Goal: Task Accomplishment & Management: Use online tool/utility

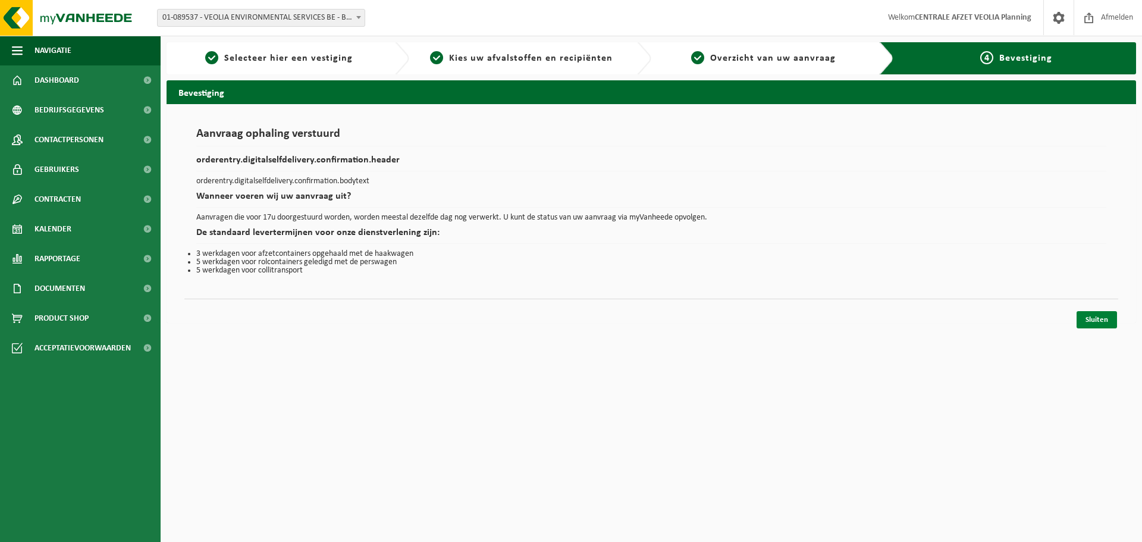
click at [1089, 323] on link "Sluiten" at bounding box center [1096, 319] width 40 height 17
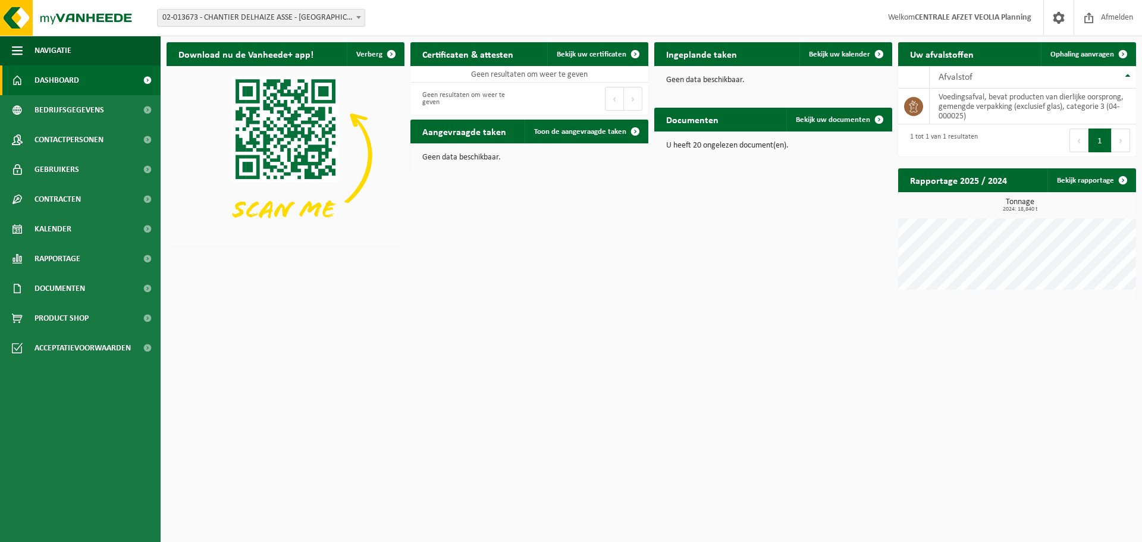
click at [298, 15] on span "02-013673 - CHANTIER DELHAIZE ASSE - [GEOGRAPHIC_DATA] - [GEOGRAPHIC_DATA]" at bounding box center [261, 18] width 207 height 17
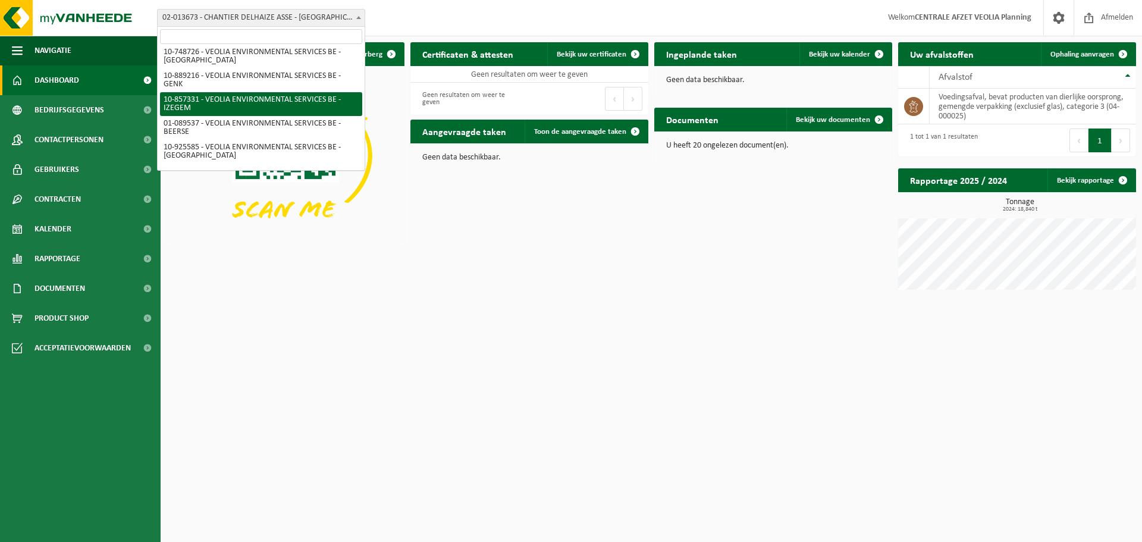
scroll to position [425, 0]
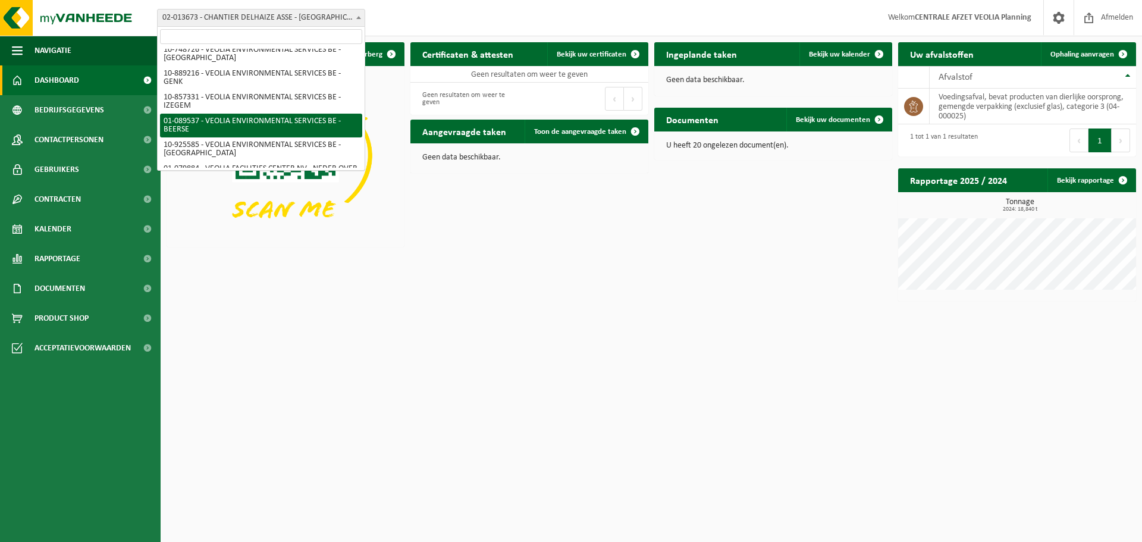
select select "732"
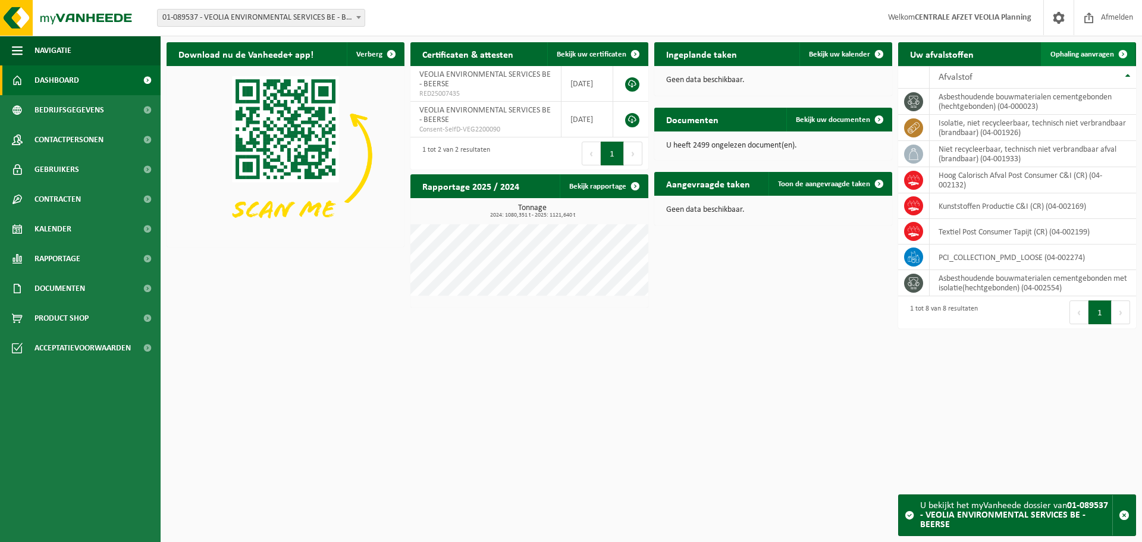
click at [1083, 52] on span "Ophaling aanvragen" at bounding box center [1082, 55] width 64 height 8
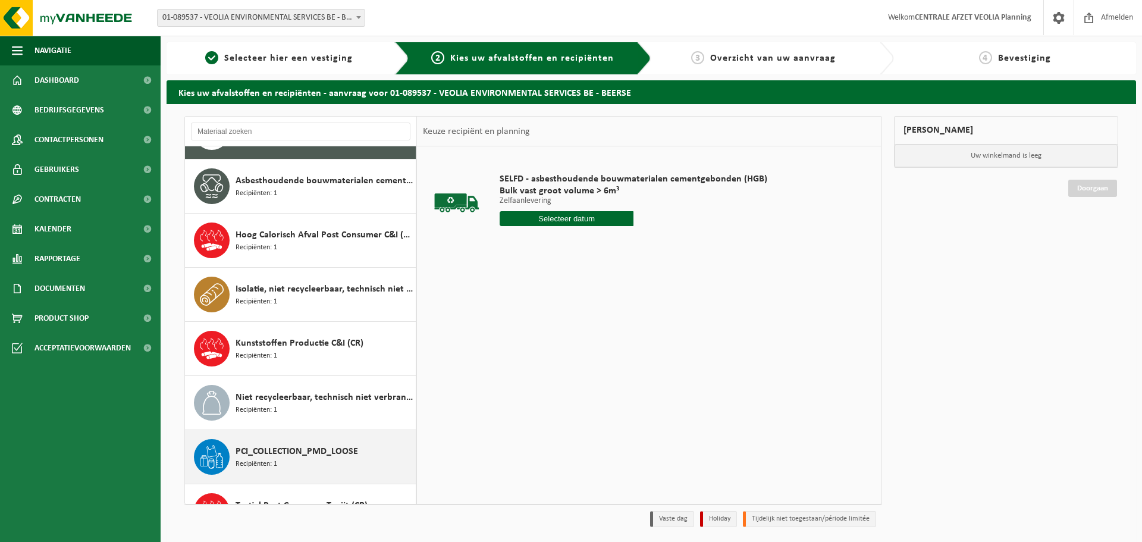
scroll to position [75, 0]
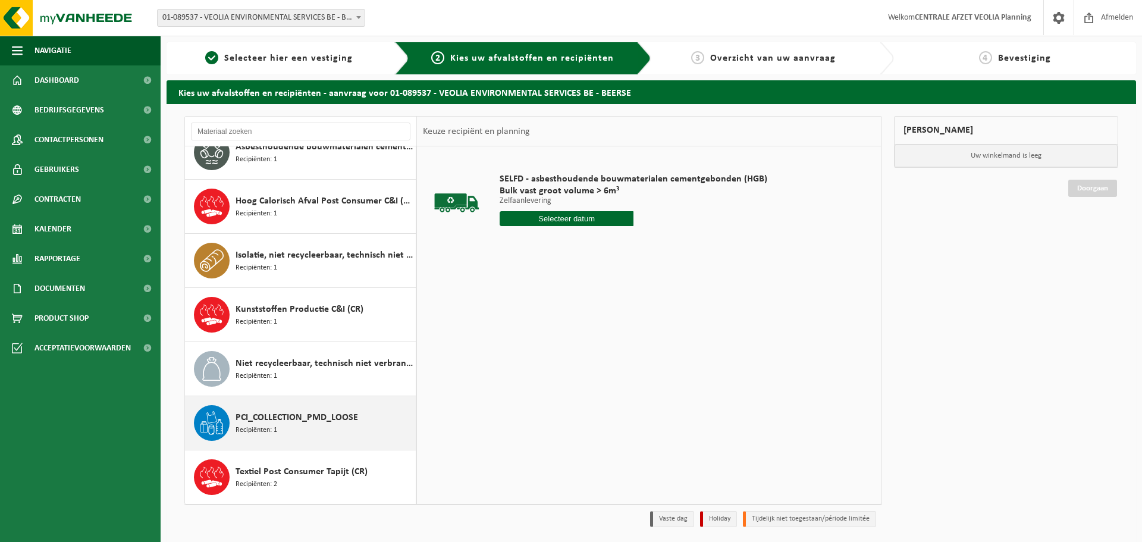
click at [295, 423] on span "PCI_COLLECTION_PMD_LOOSE" at bounding box center [296, 417] width 122 height 14
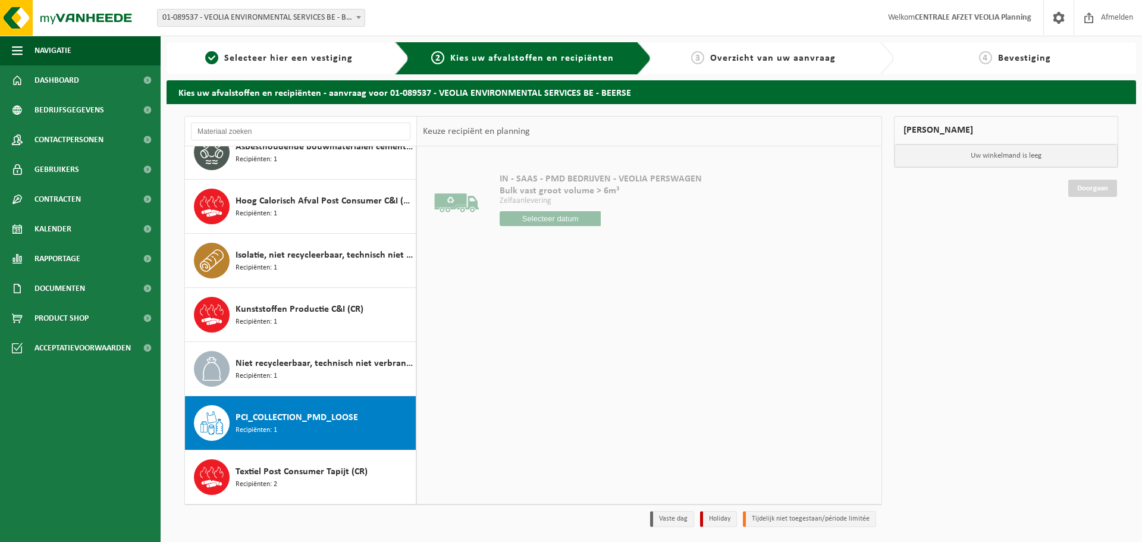
click at [614, 227] on div "IN - SAAS - PMD BEDRIJVEN - VEOLIA PERSWAGEN Bulk vast groot volume > 6m³ Zelfa…" at bounding box center [601, 202] width 214 height 83
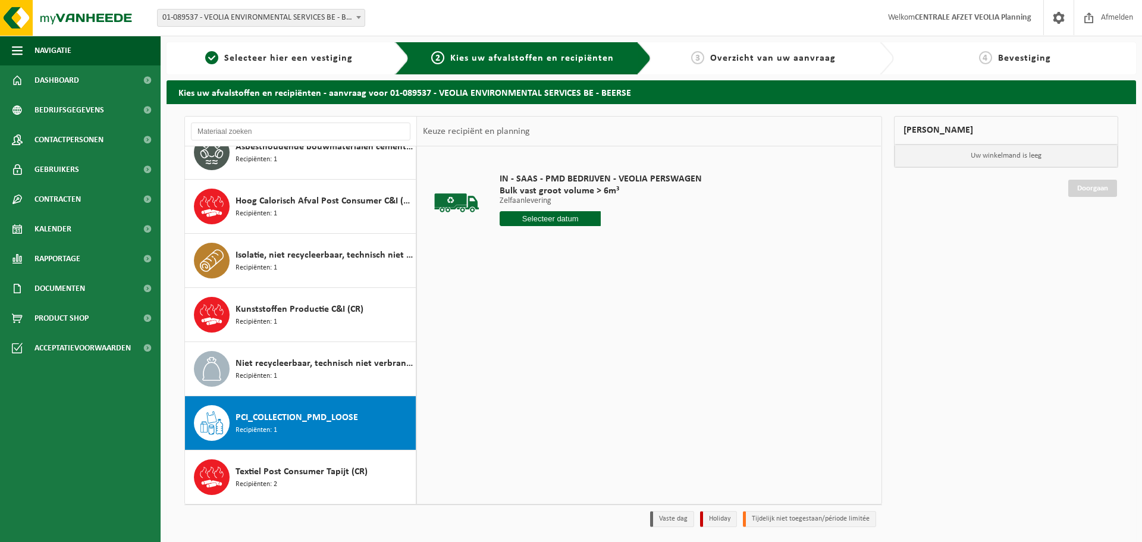
click at [561, 217] on input "text" at bounding box center [549, 218] width 101 height 15
click at [636, 249] on icon at bounding box center [634, 245] width 19 height 19
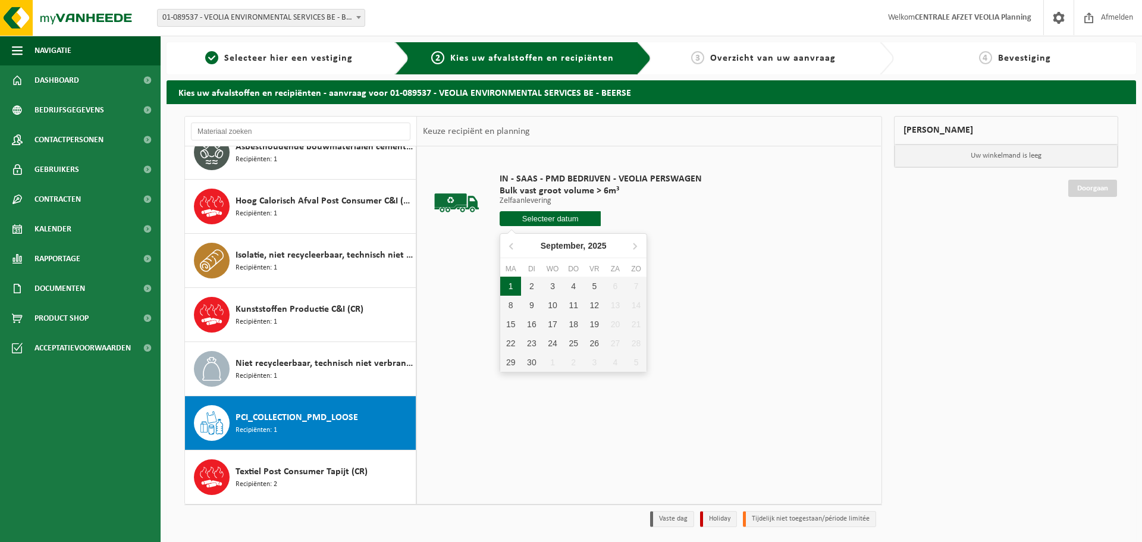
click at [511, 287] on div "1" at bounding box center [510, 285] width 21 height 19
type input "Van 2025-09-01"
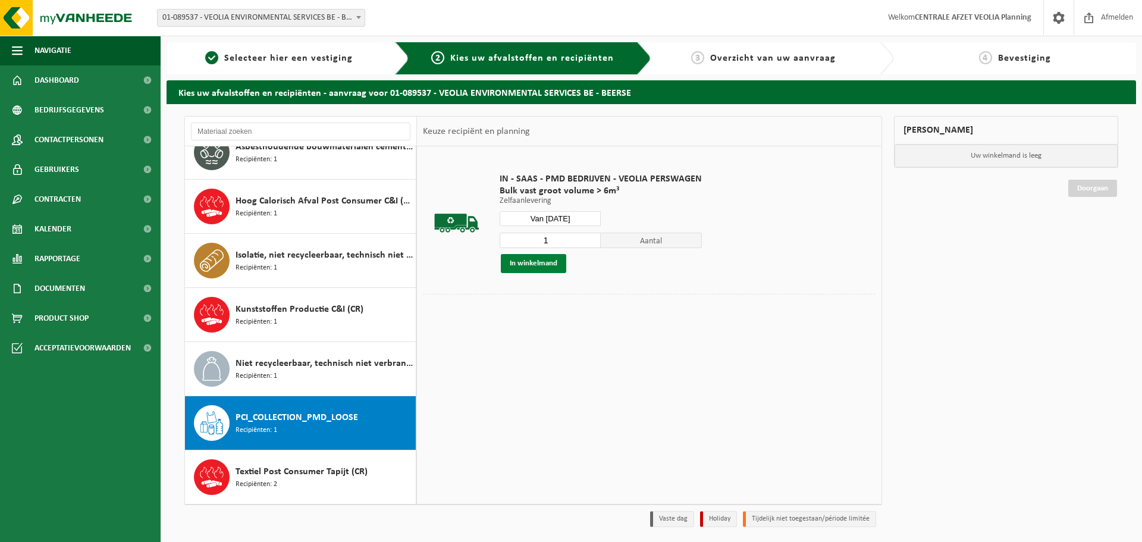
click at [548, 268] on button "In winkelmand" at bounding box center [533, 263] width 65 height 19
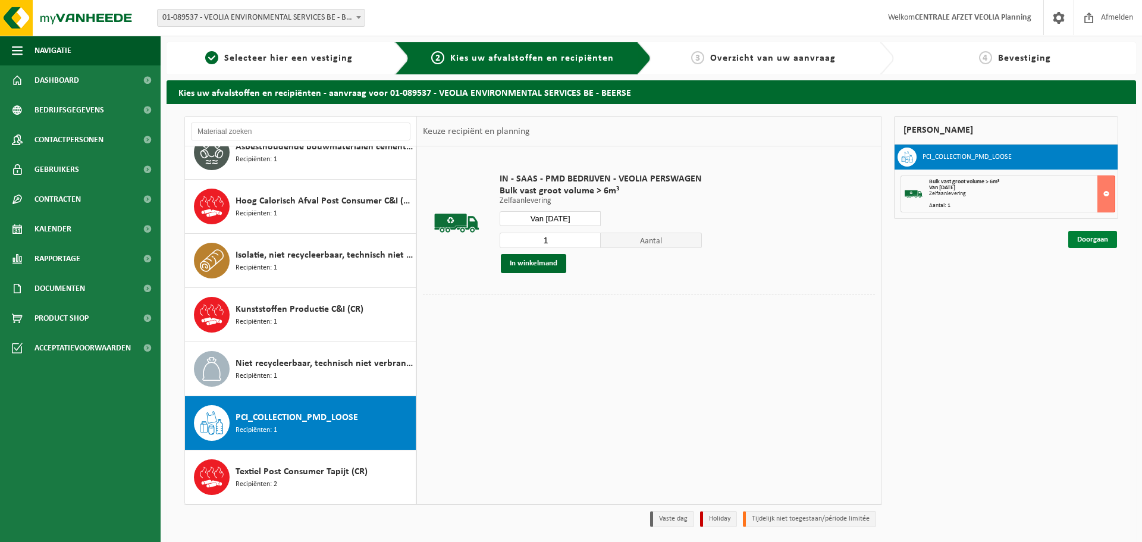
click at [1094, 241] on link "Doorgaan" at bounding box center [1092, 239] width 49 height 17
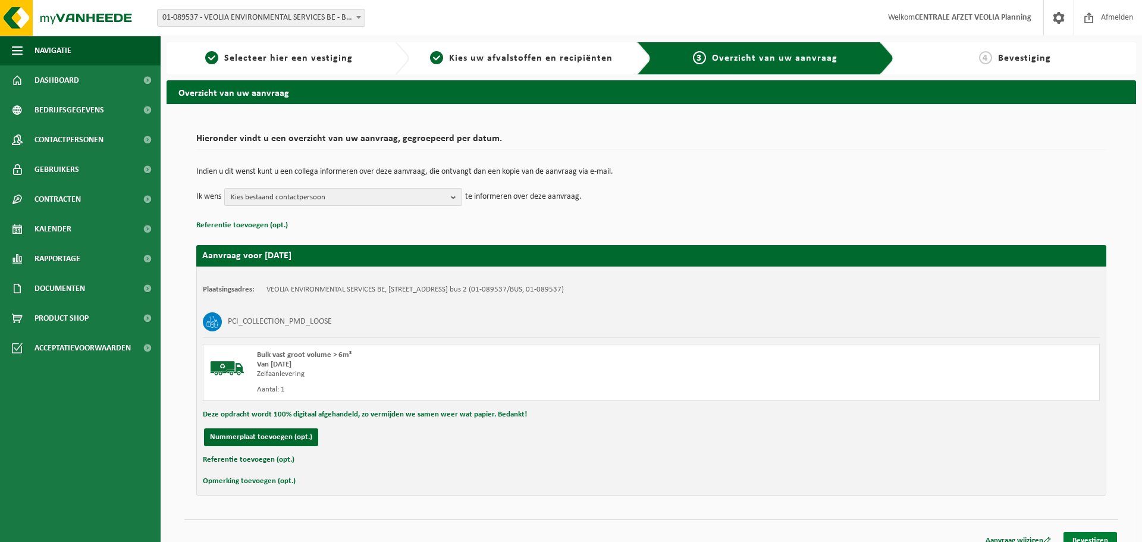
click at [1099, 533] on link "Bevestigen" at bounding box center [1090, 540] width 54 height 17
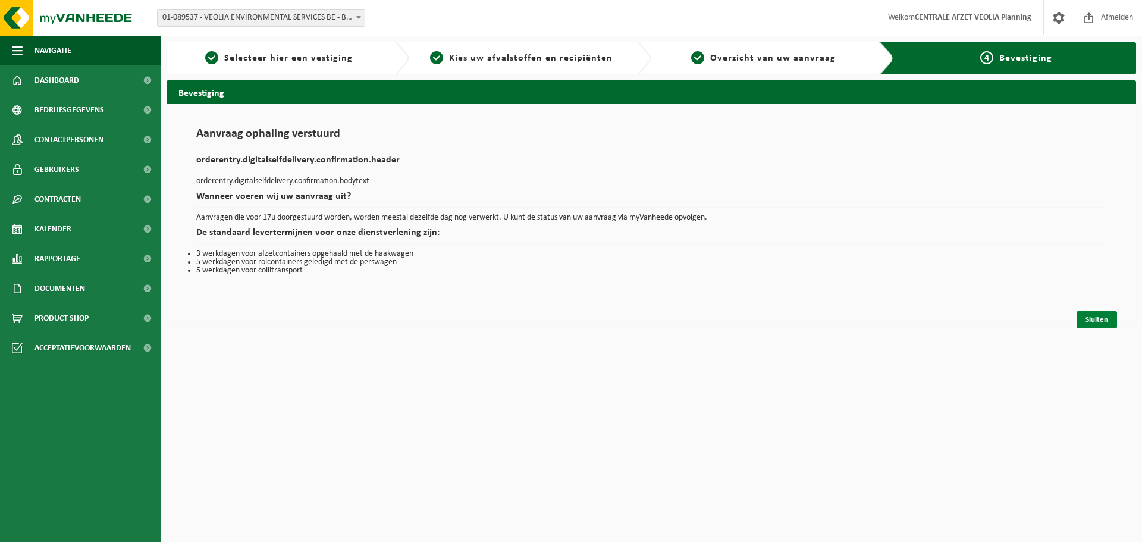
click at [1086, 319] on link "Sluiten" at bounding box center [1096, 319] width 40 height 17
